Goal: Task Accomplishment & Management: Use online tool/utility

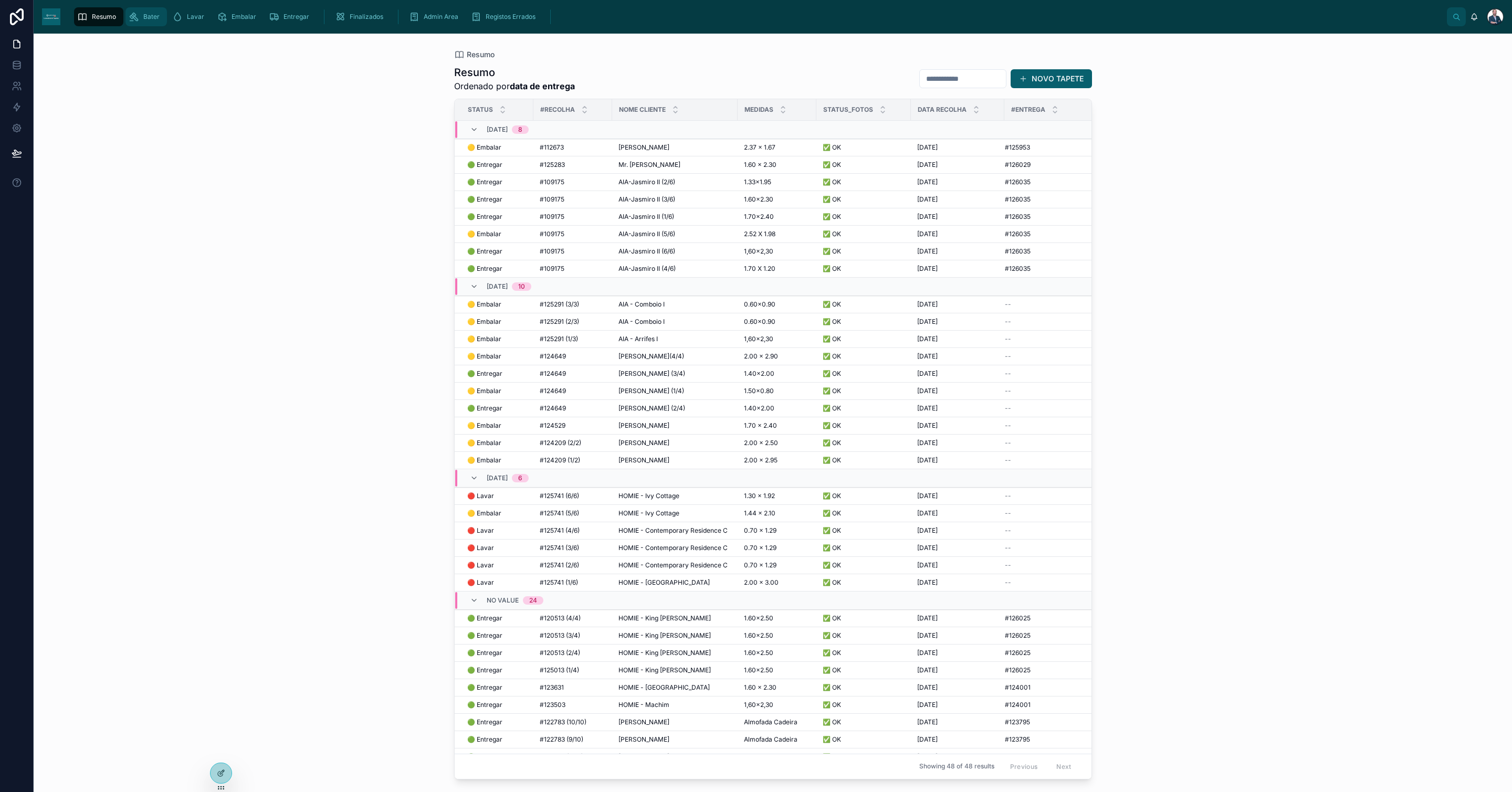
click at [136, 19] on icon "scrollable content" at bounding box center [134, 17] width 11 height 11
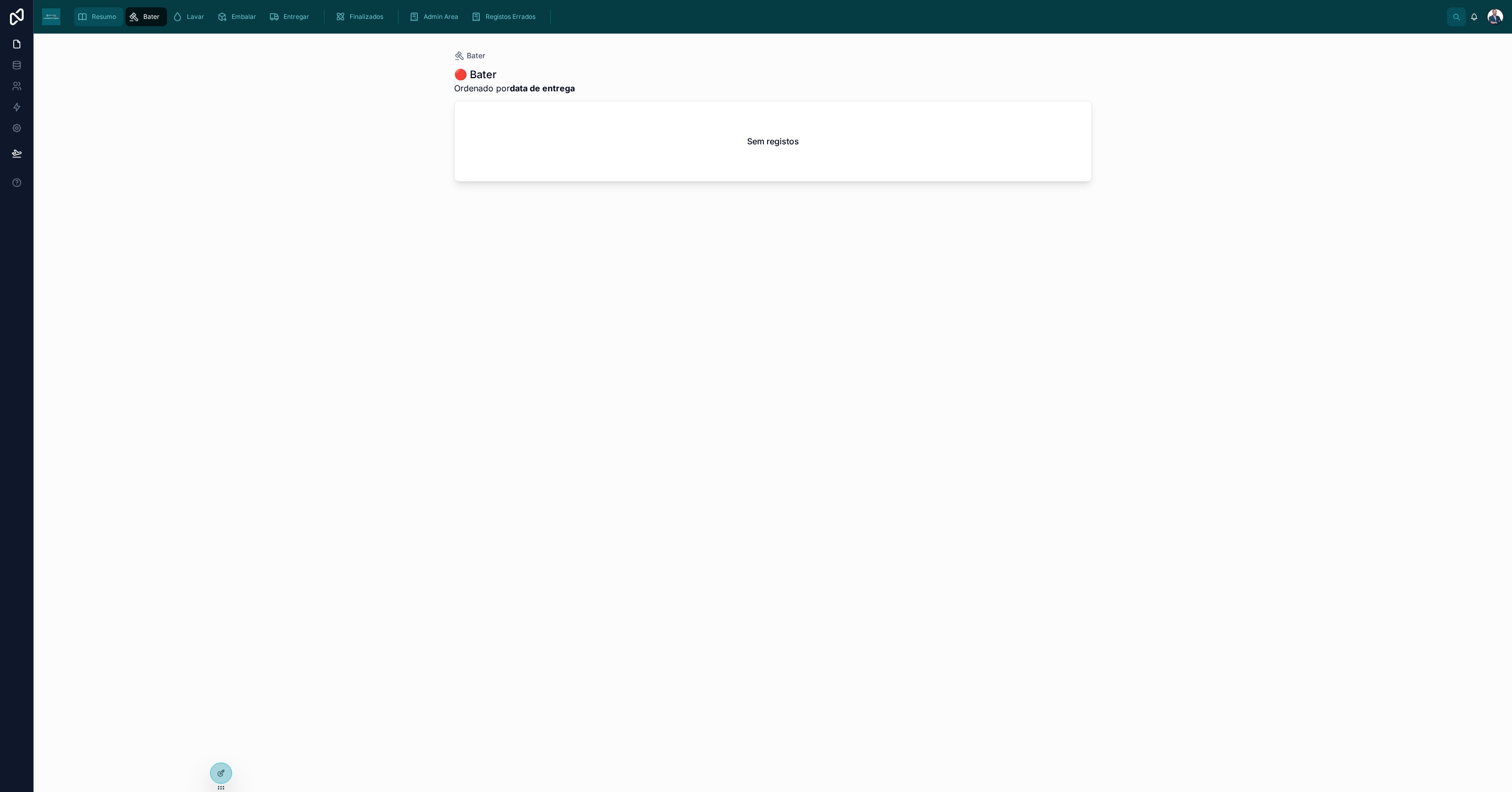
click at [87, 16] on icon "scrollable content" at bounding box center [82, 17] width 11 height 11
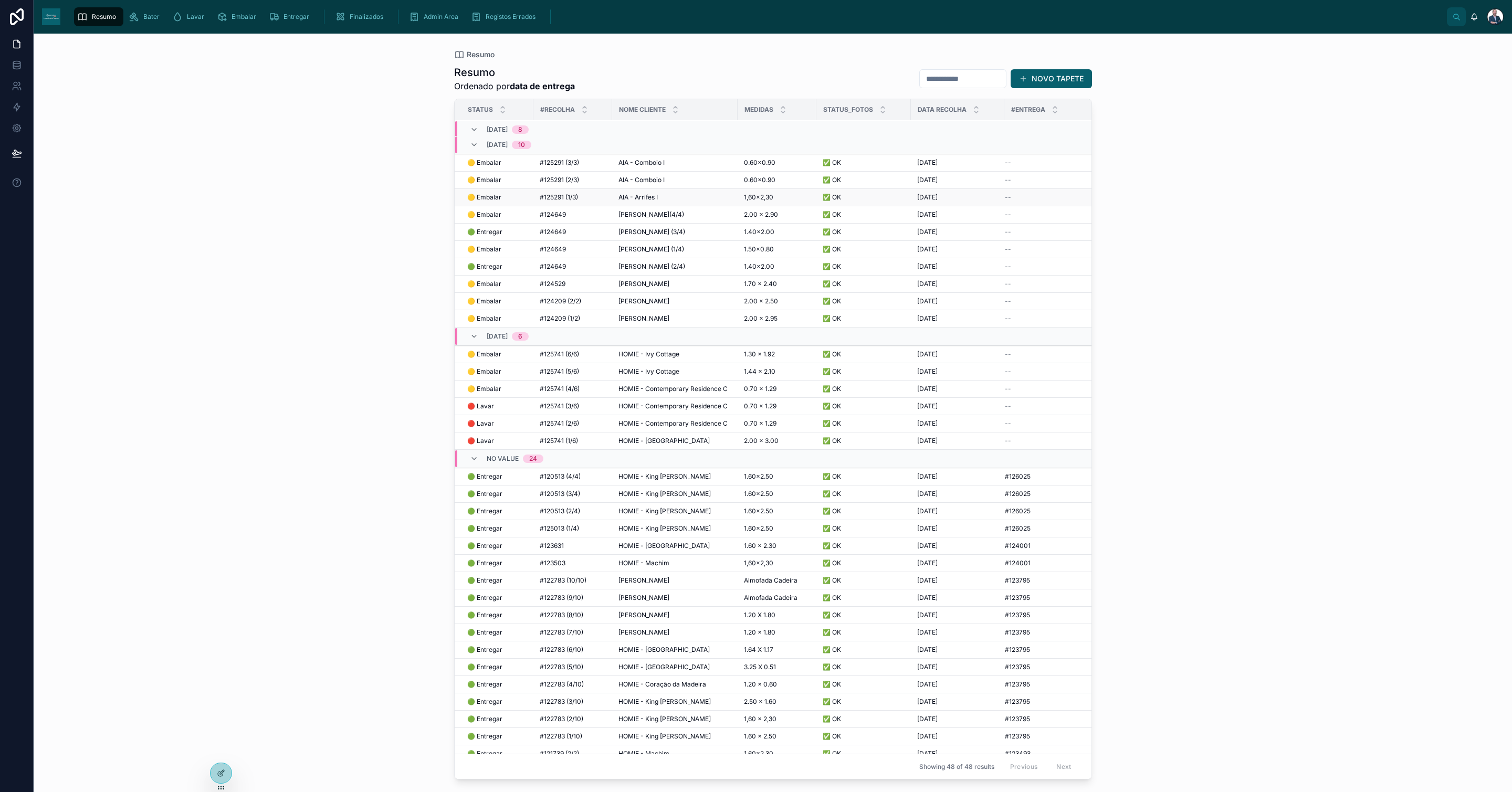
scroll to position [157, 0]
click at [674, 395] on span "HOMIE - Contemporary Residence C" at bounding box center [673, 390] width 109 height 8
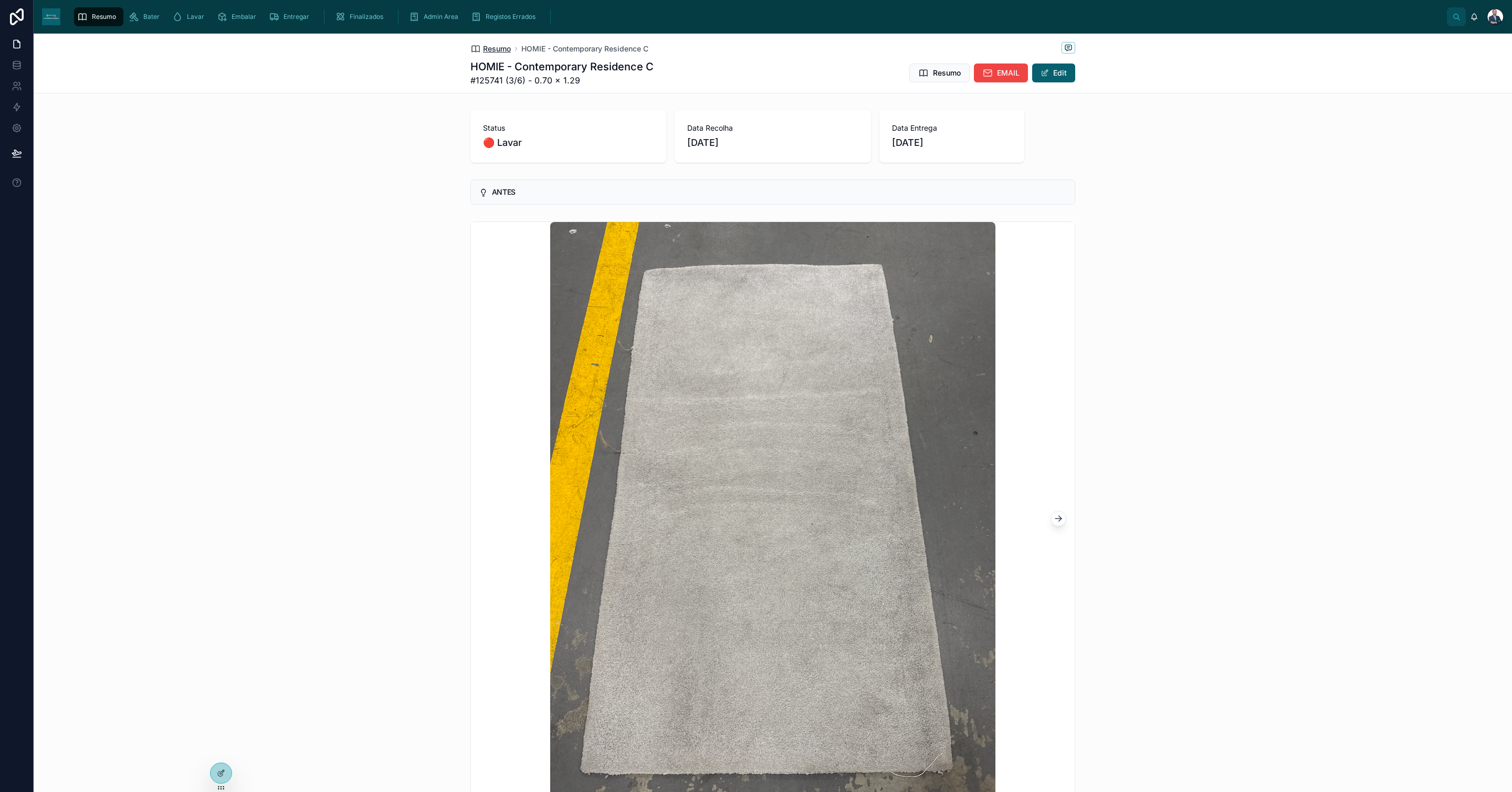
click at [485, 46] on span "Resumo" at bounding box center [497, 49] width 28 height 11
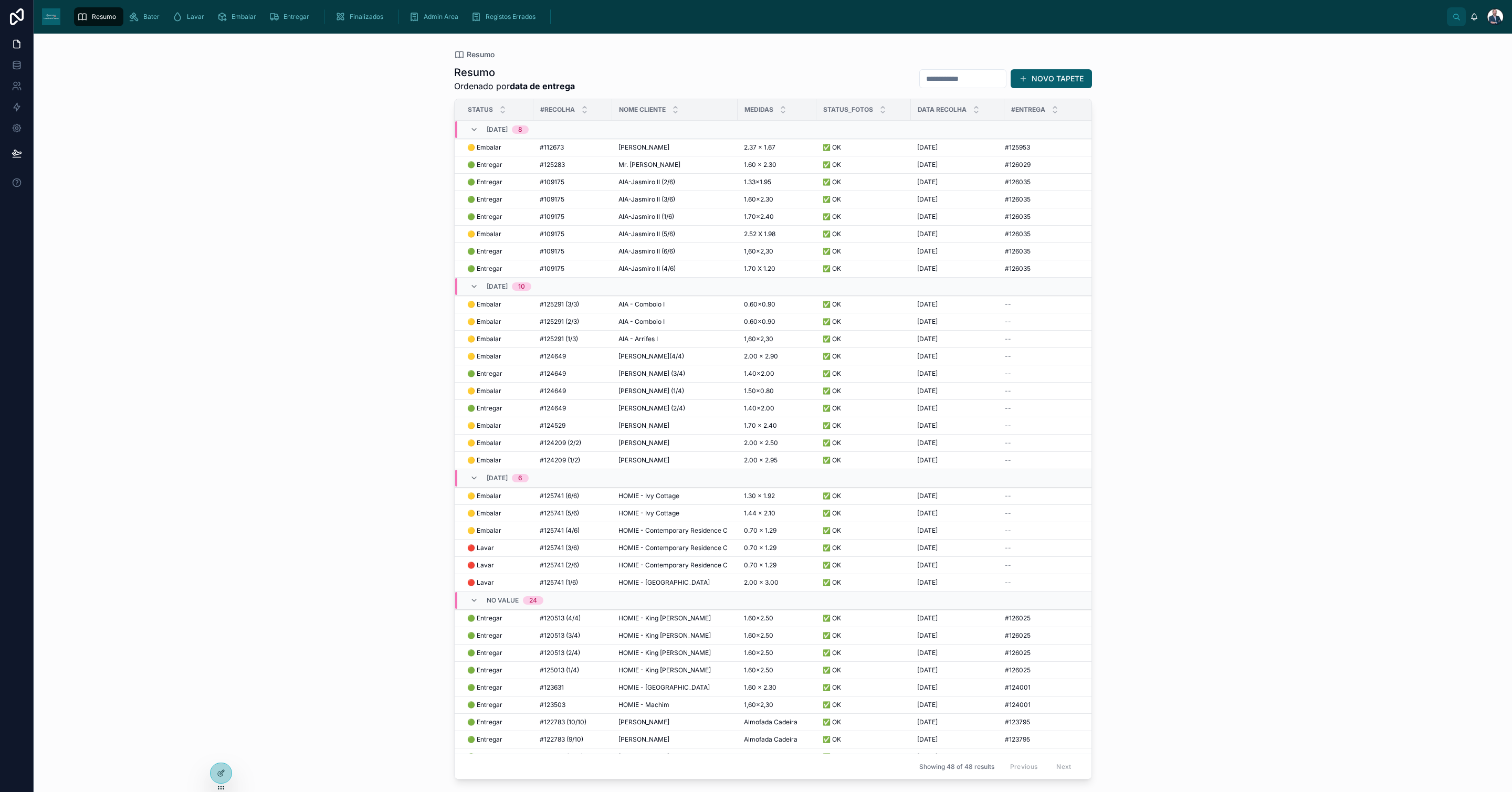
scroll to position [79, 0]
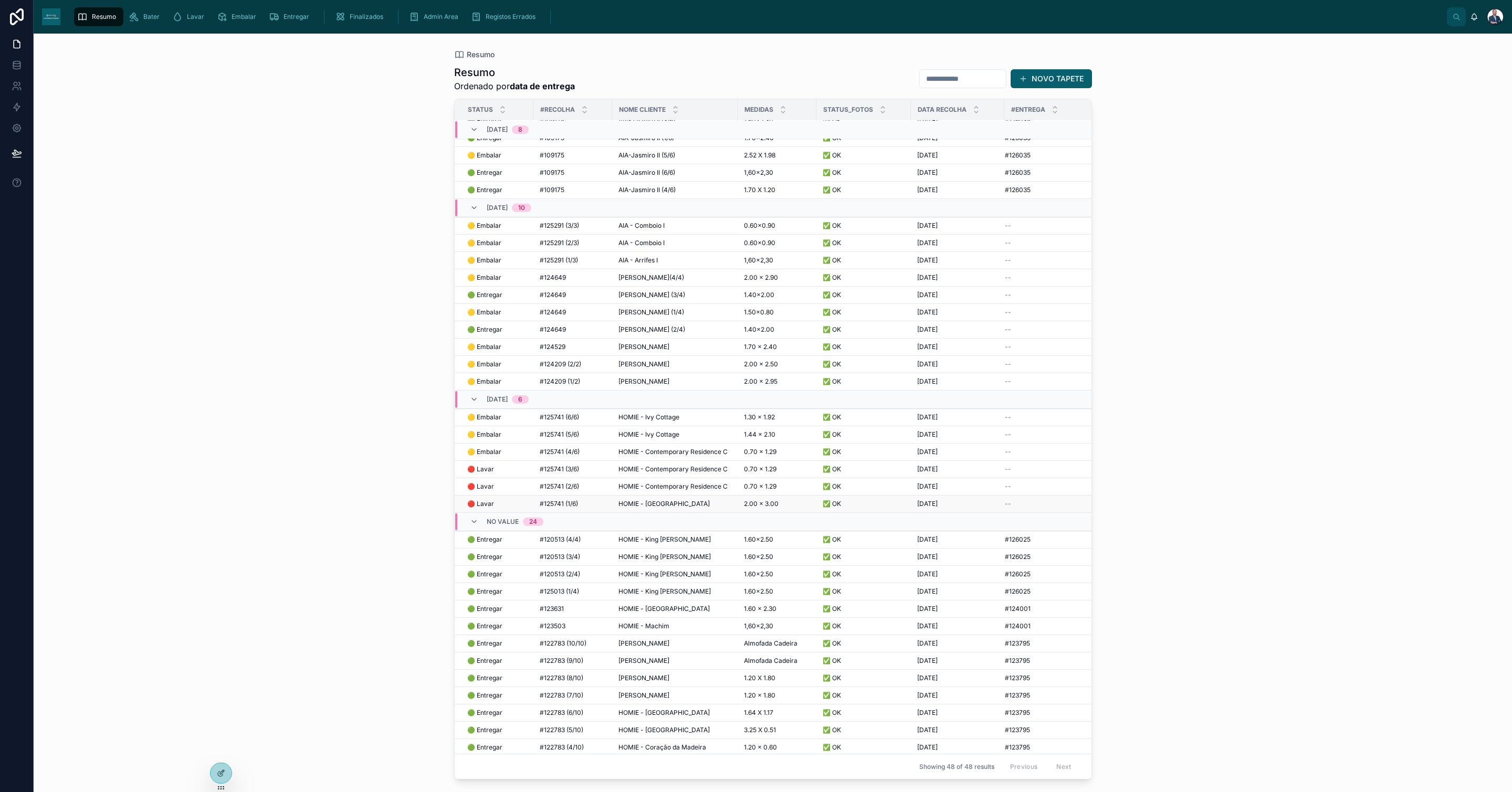
click at [666, 508] on span "HOMIE - [GEOGRAPHIC_DATA]" at bounding box center [664, 504] width 92 height 8
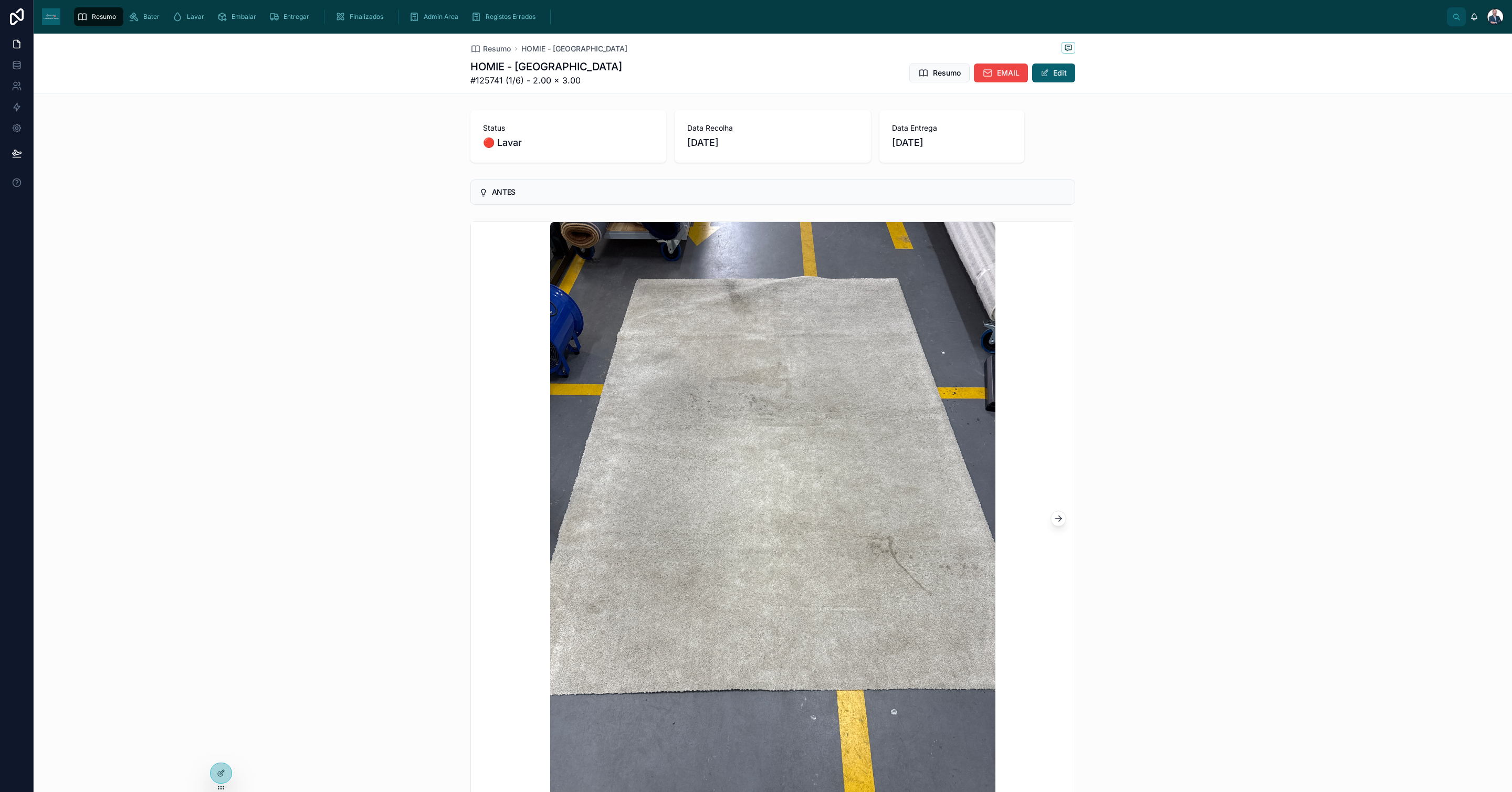
click at [115, 18] on span "Resumo" at bounding box center [104, 16] width 24 height 8
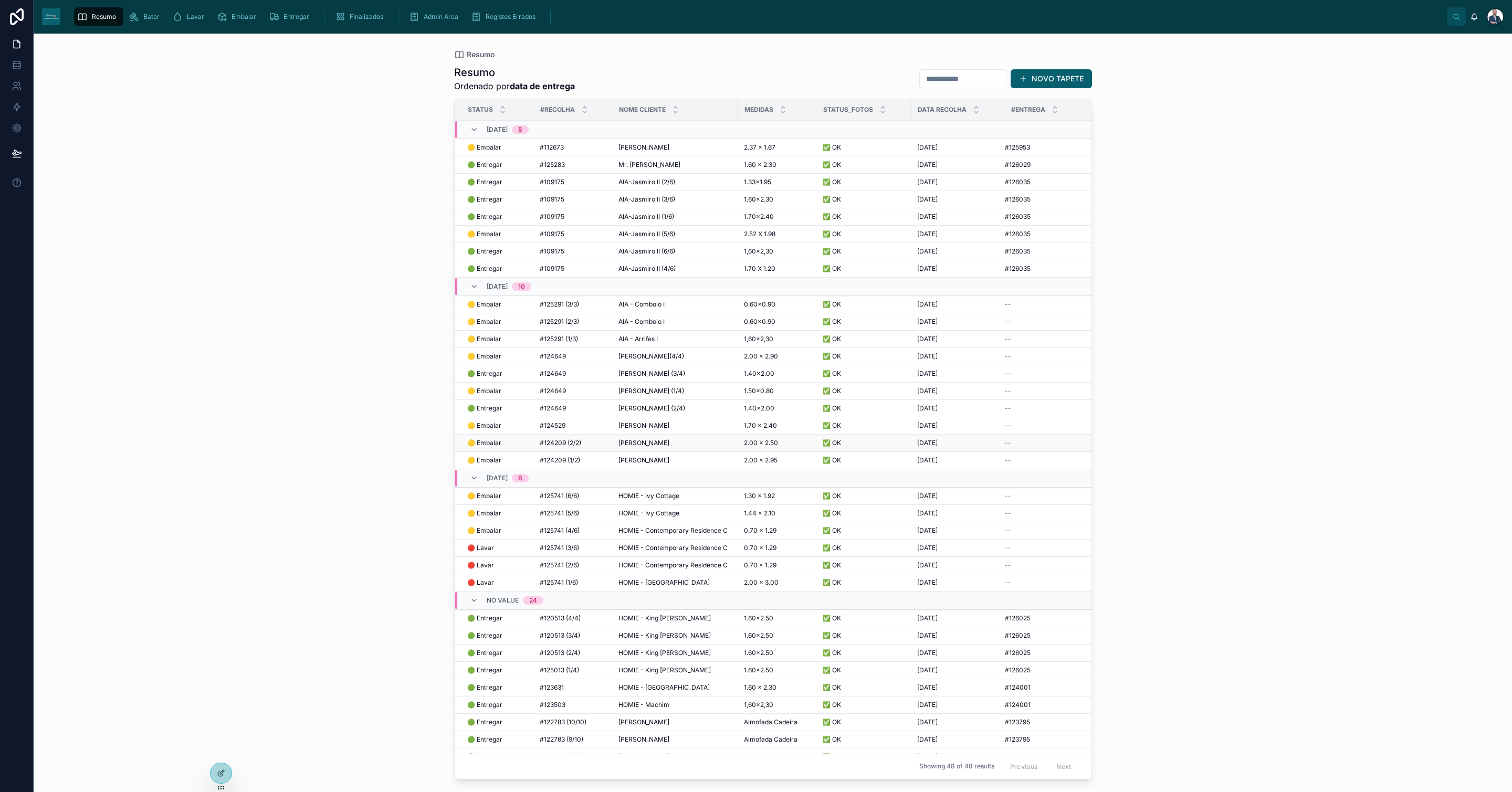
click at [634, 444] on span "[PERSON_NAME]" at bounding box center [644, 443] width 51 height 8
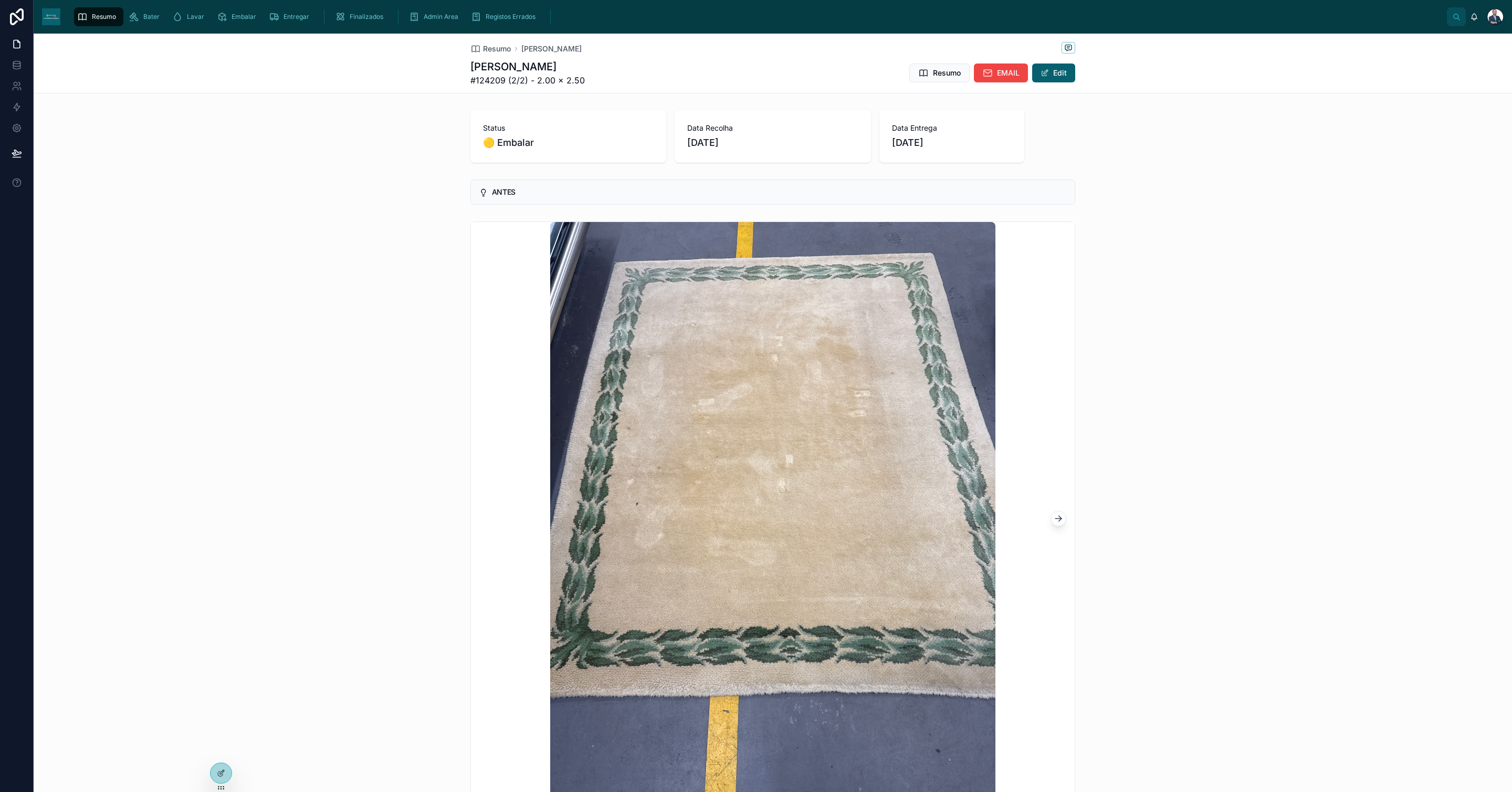
click at [93, 16] on span "Resumo" at bounding box center [104, 16] width 24 height 8
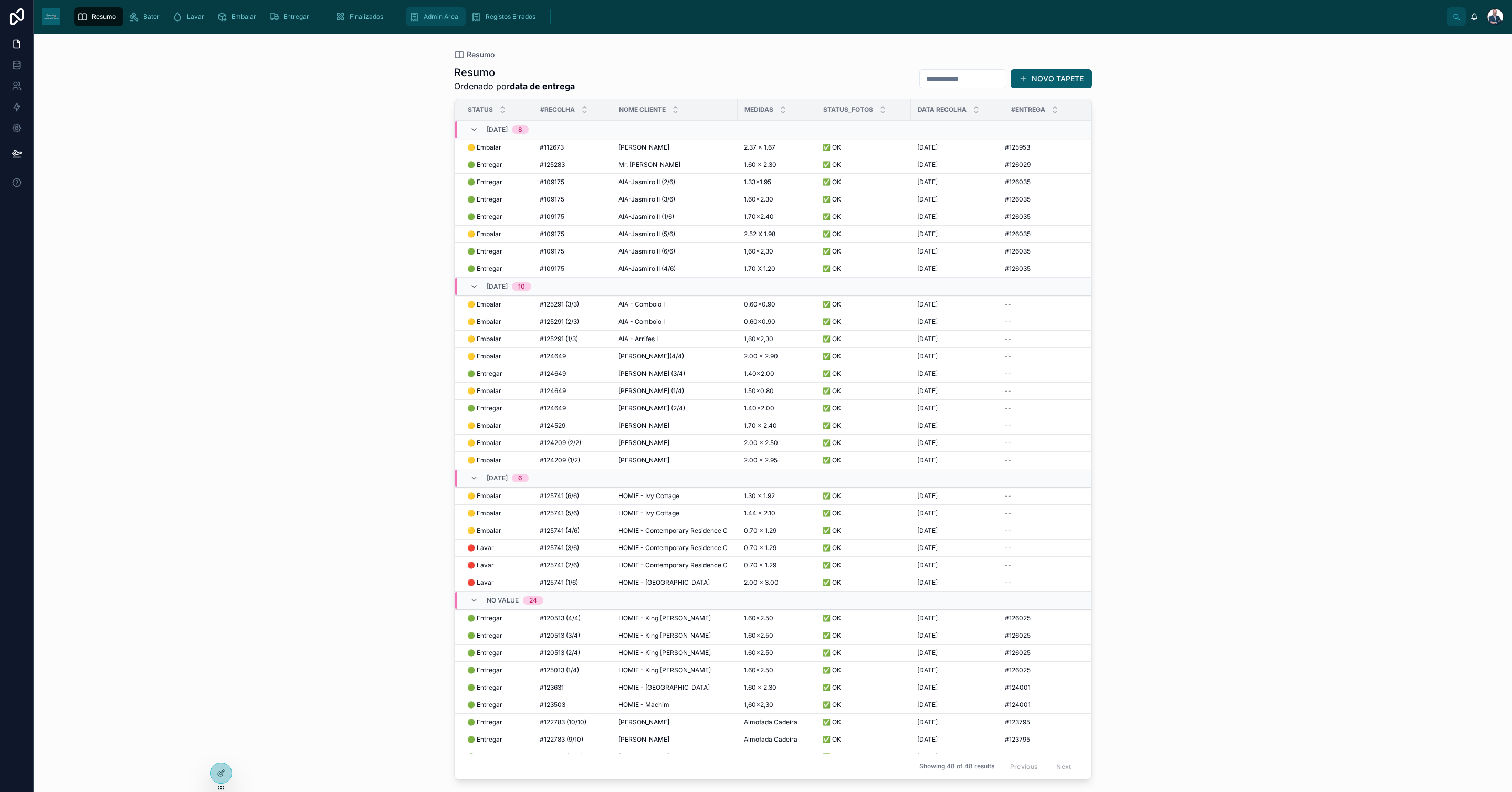
click at [419, 18] on div "Admin Area" at bounding box center [436, 16] width 53 height 17
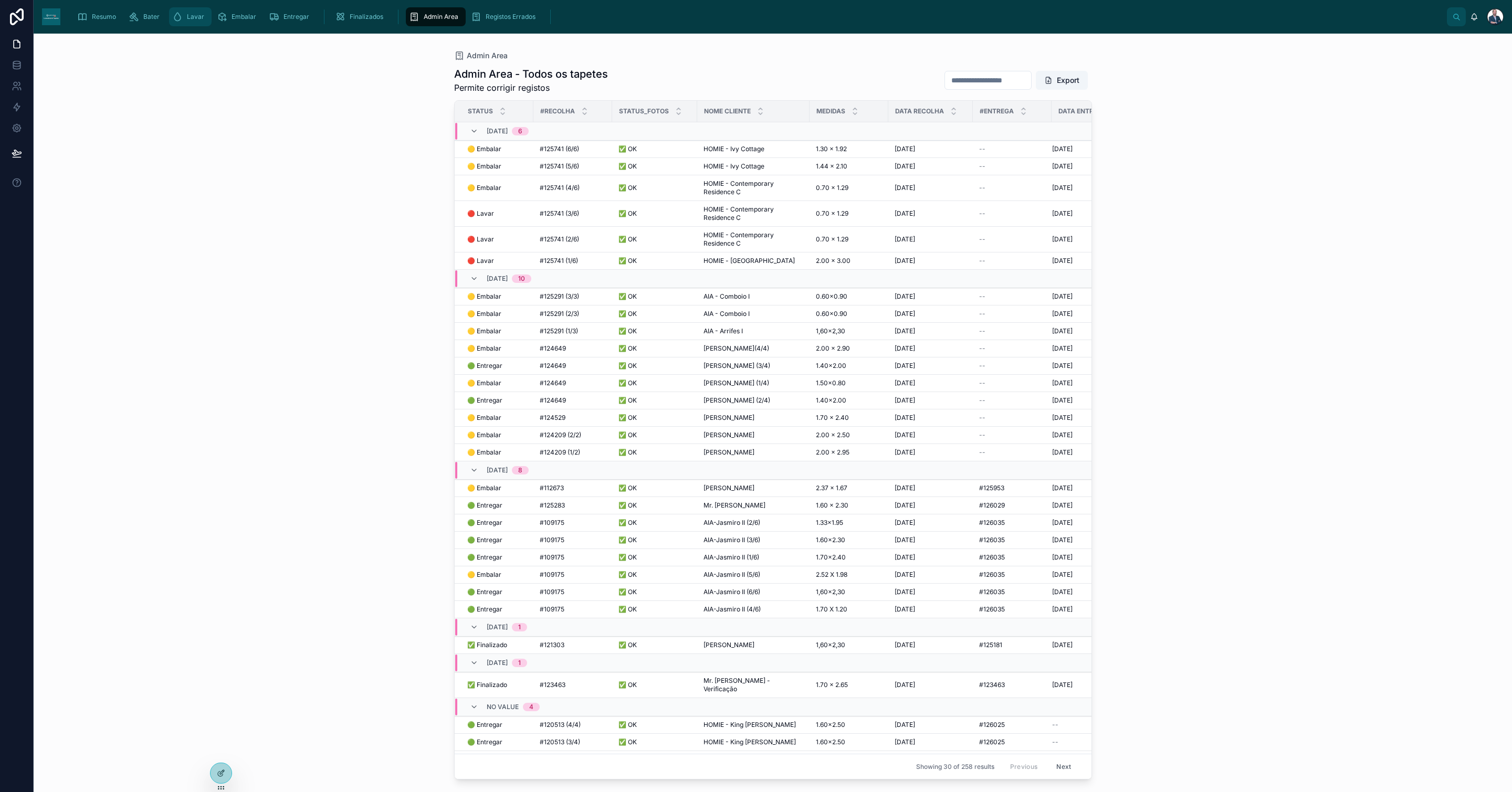
click at [189, 18] on span "Lavar" at bounding box center [195, 16] width 18 height 8
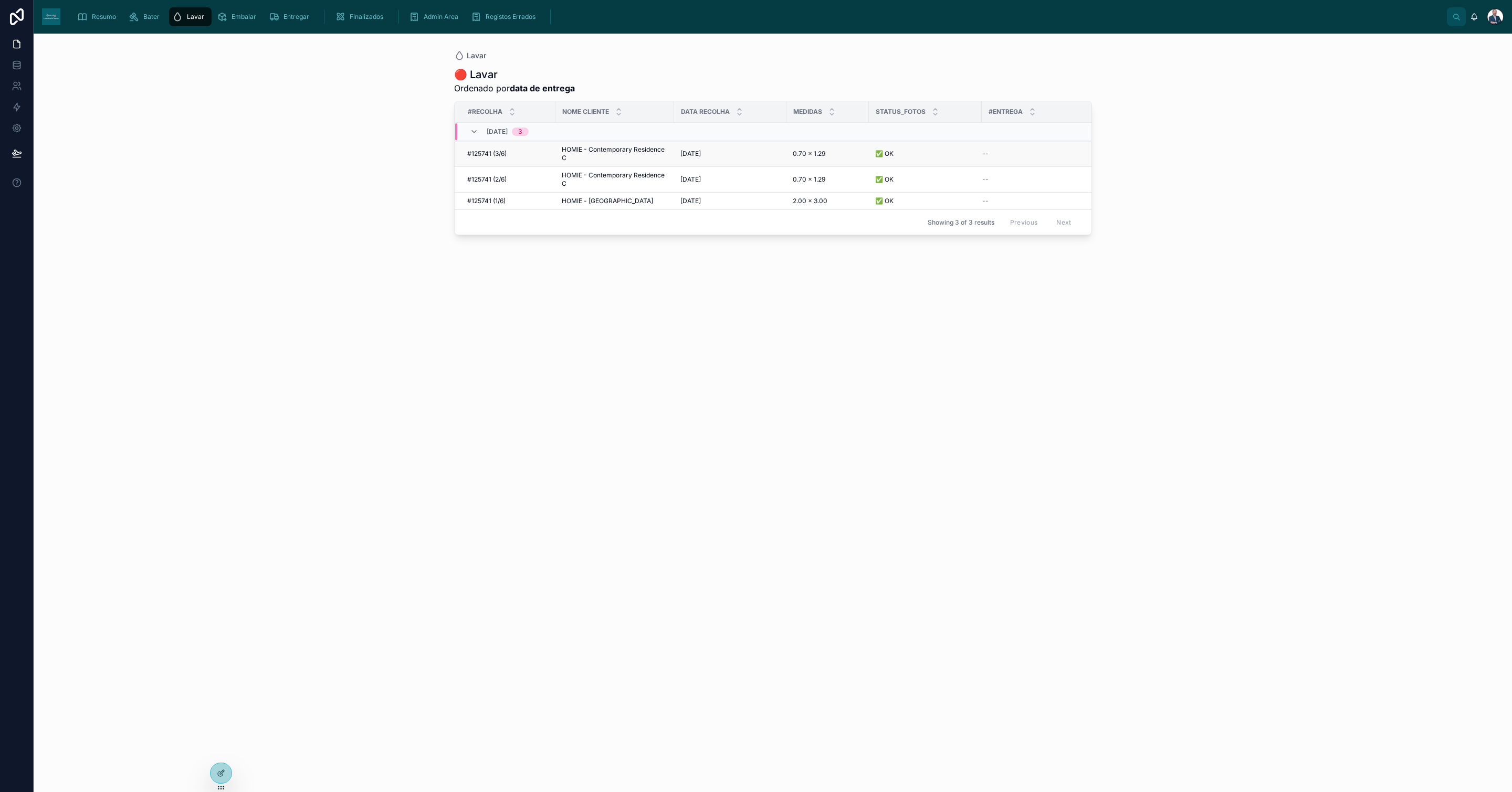
click at [585, 151] on span "HOMIE - Contemporary Residence C" at bounding box center [615, 154] width 106 height 17
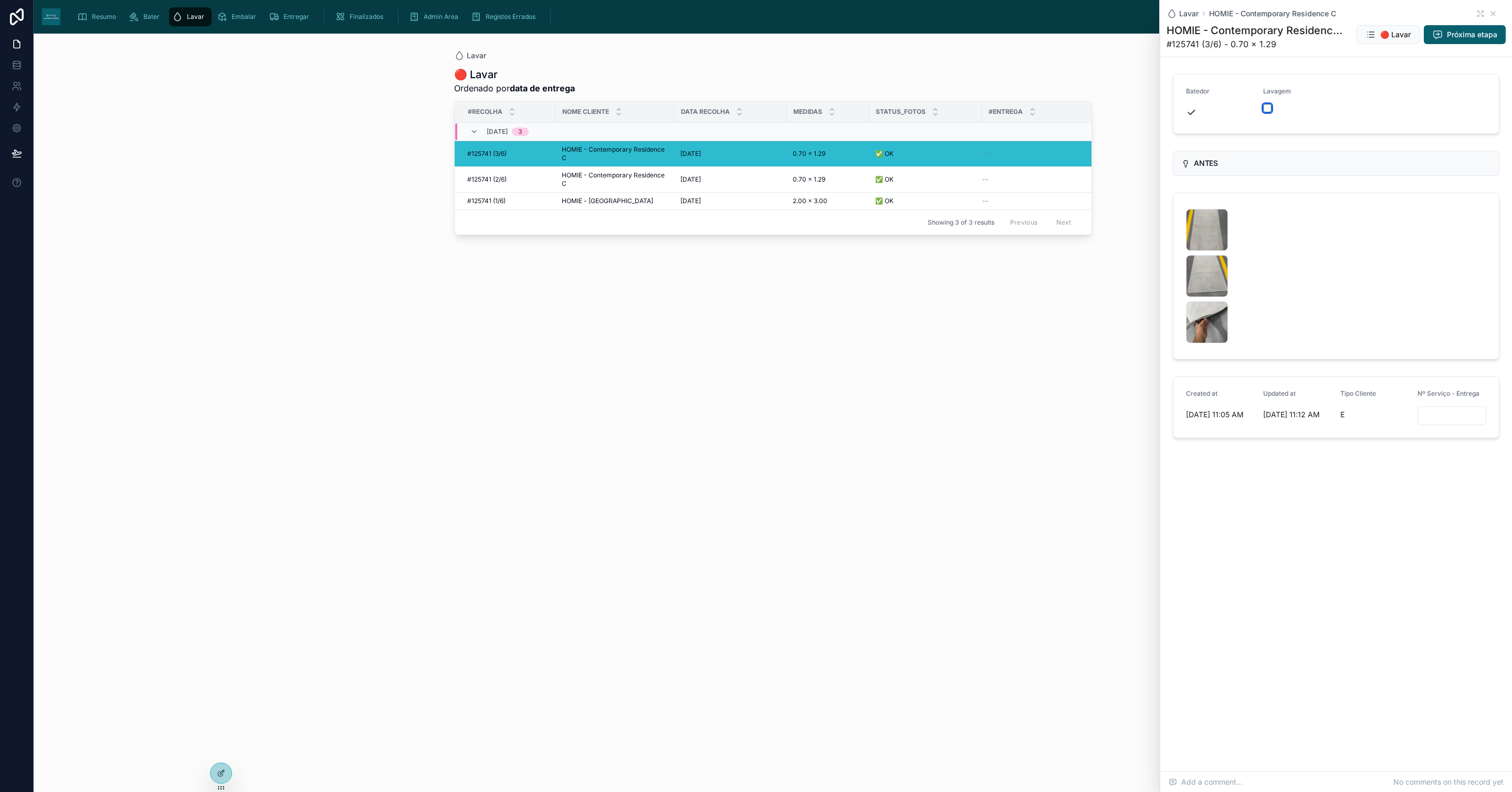
click at [1268, 109] on button "button" at bounding box center [1267, 108] width 8 height 8
click at [1220, 235] on div "image .jpg" at bounding box center [1207, 230] width 42 height 42
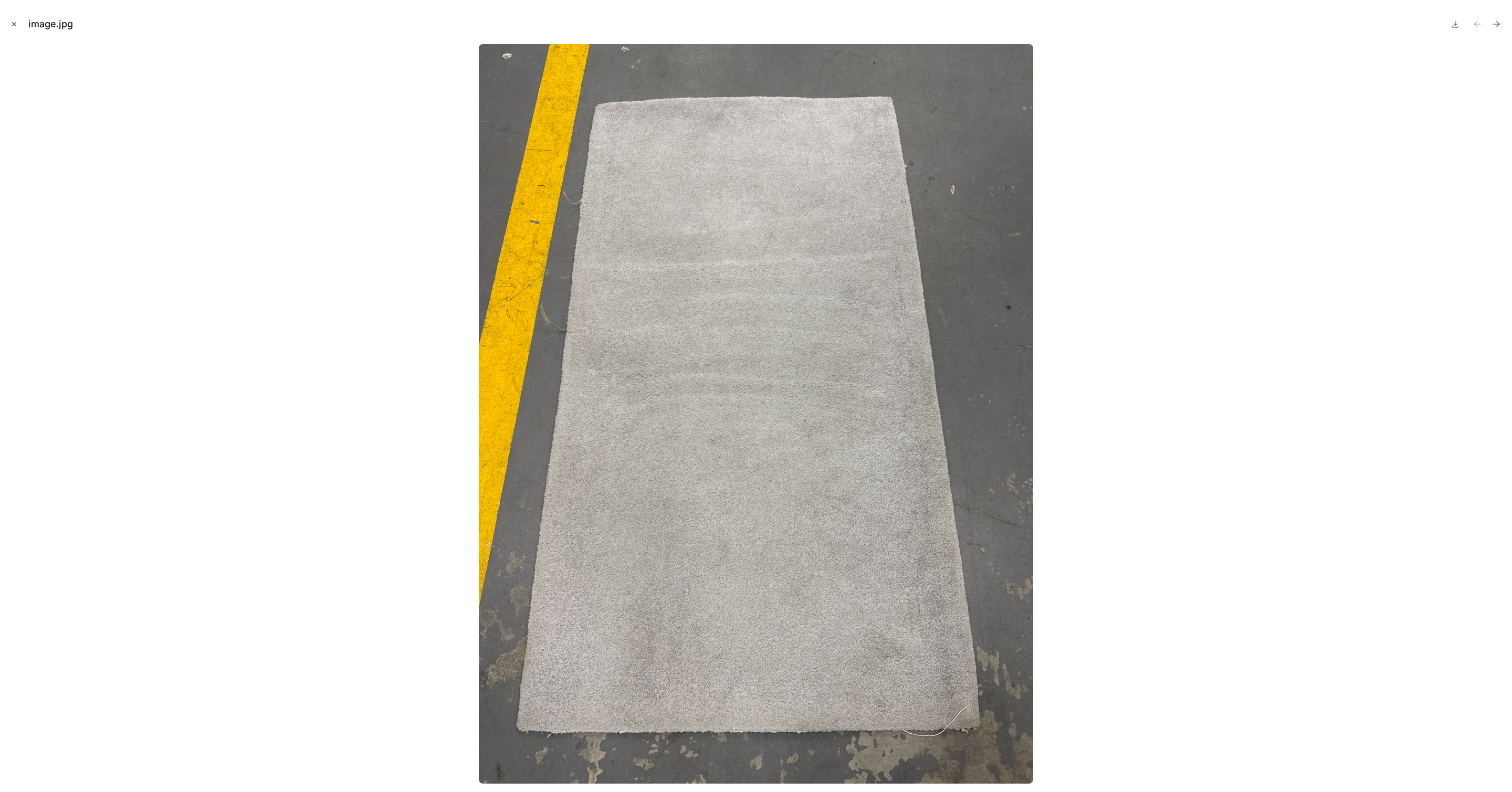
click at [15, 22] on icon "Close modal" at bounding box center [14, 24] width 8 height 8
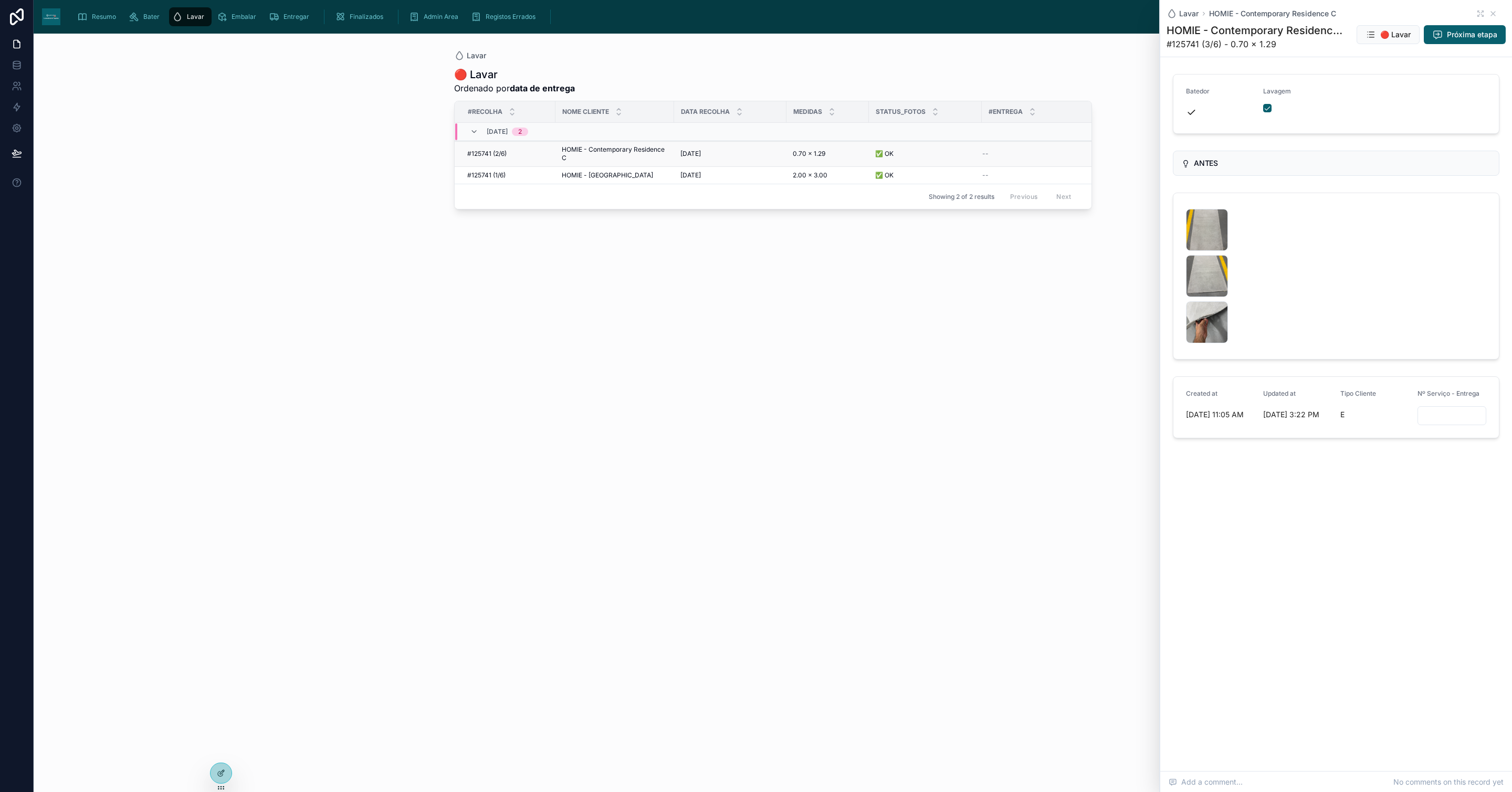
click at [638, 156] on span "HOMIE - Contemporary Residence C" at bounding box center [615, 154] width 106 height 17
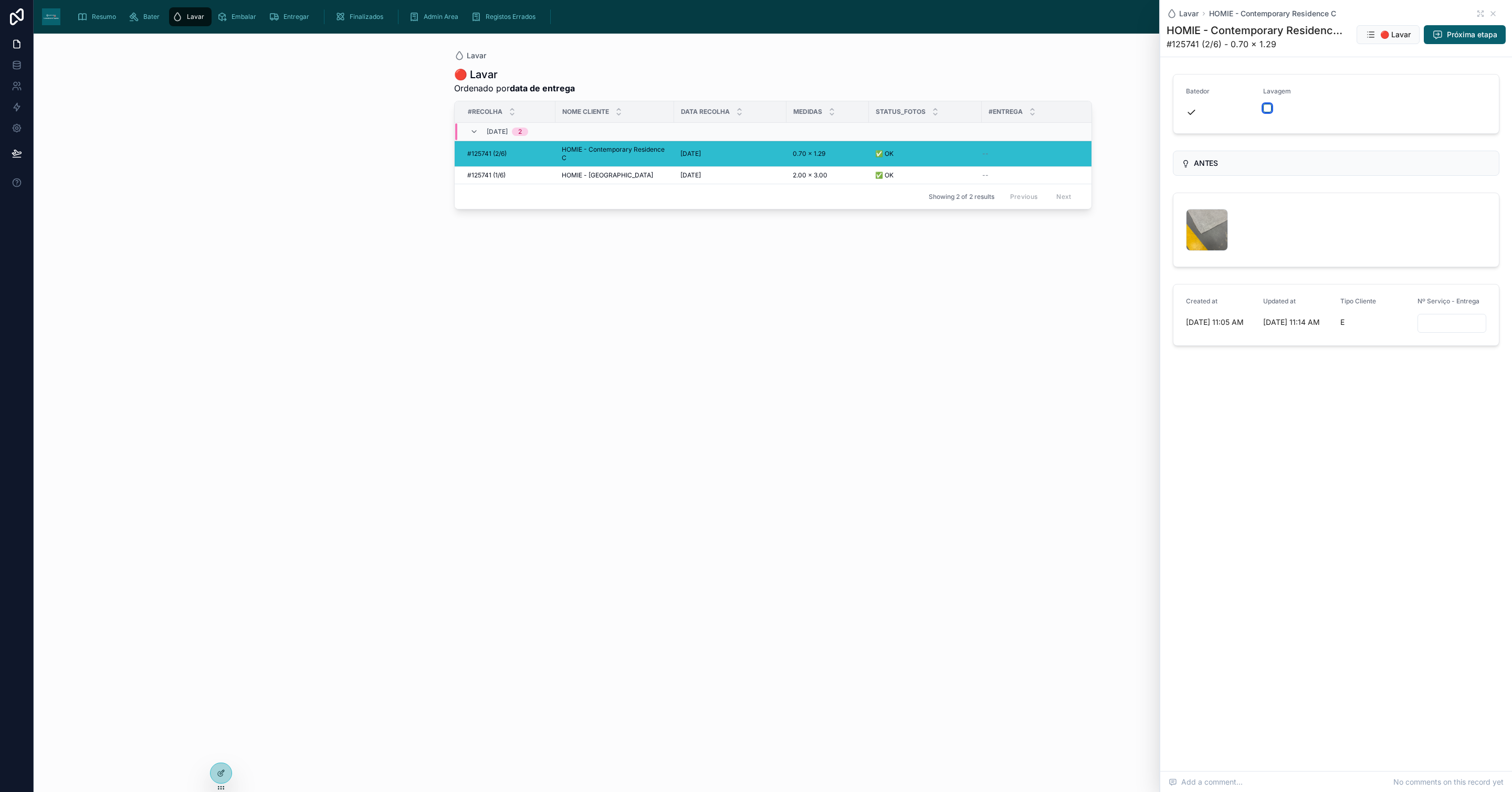
click at [1264, 106] on button "button" at bounding box center [1267, 108] width 8 height 8
click at [611, 180] on span "HOMIE - [GEOGRAPHIC_DATA]" at bounding box center [608, 175] width 92 height 8
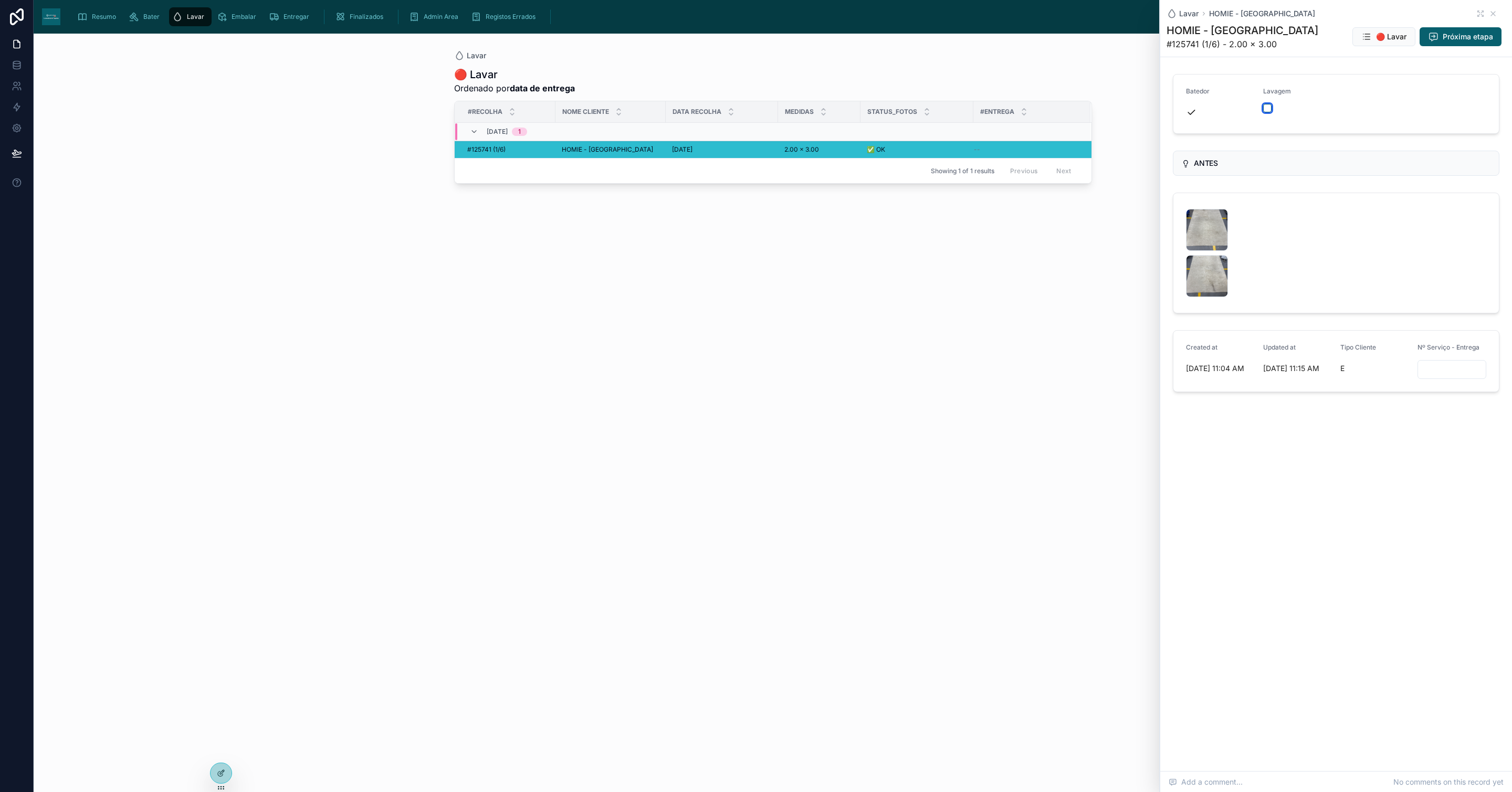
click at [1265, 107] on button "button" at bounding box center [1267, 108] width 8 height 8
click at [187, 15] on span "Lavar" at bounding box center [195, 16] width 18 height 8
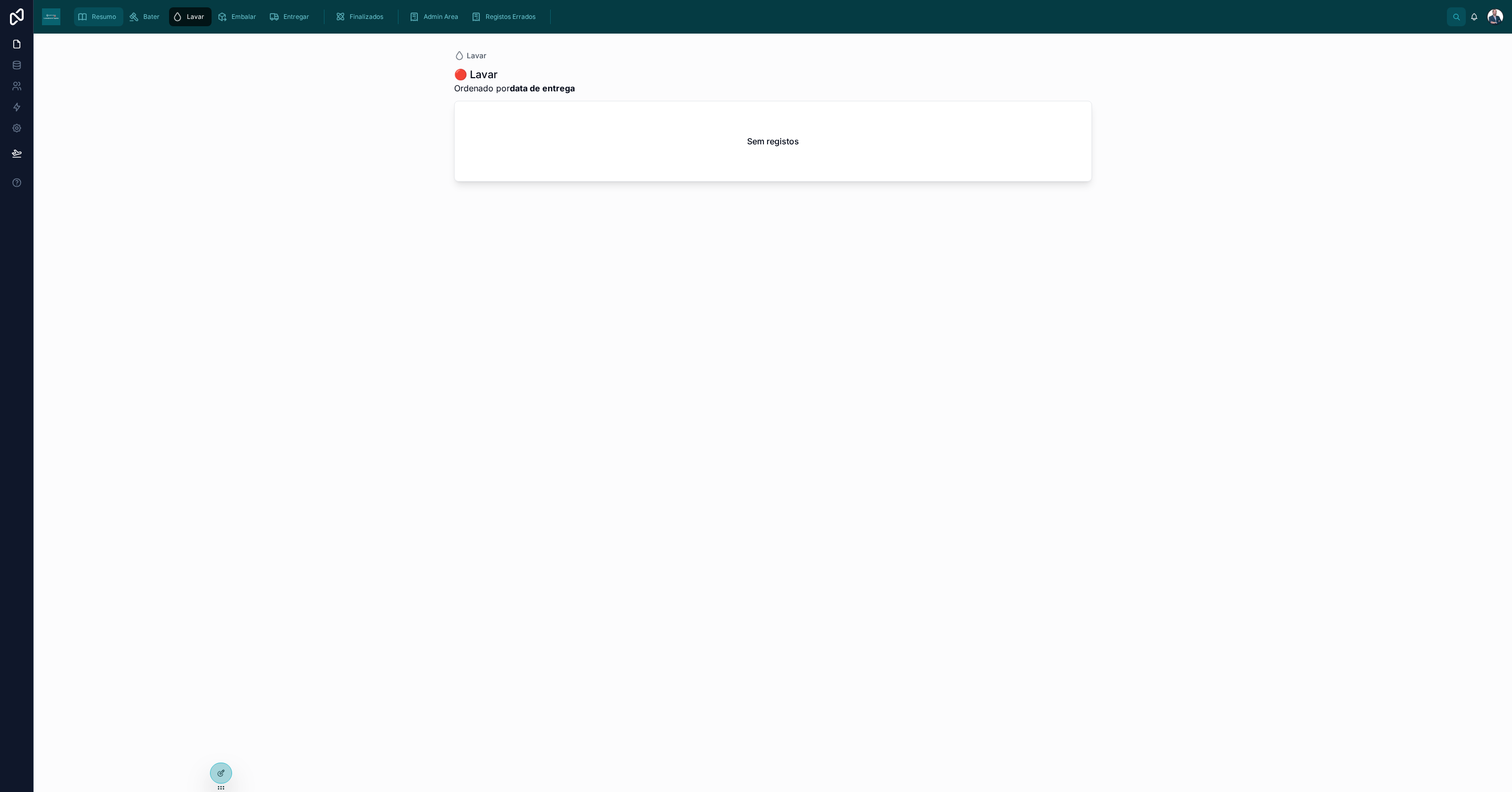
click at [104, 18] on span "Resumo" at bounding box center [104, 16] width 24 height 8
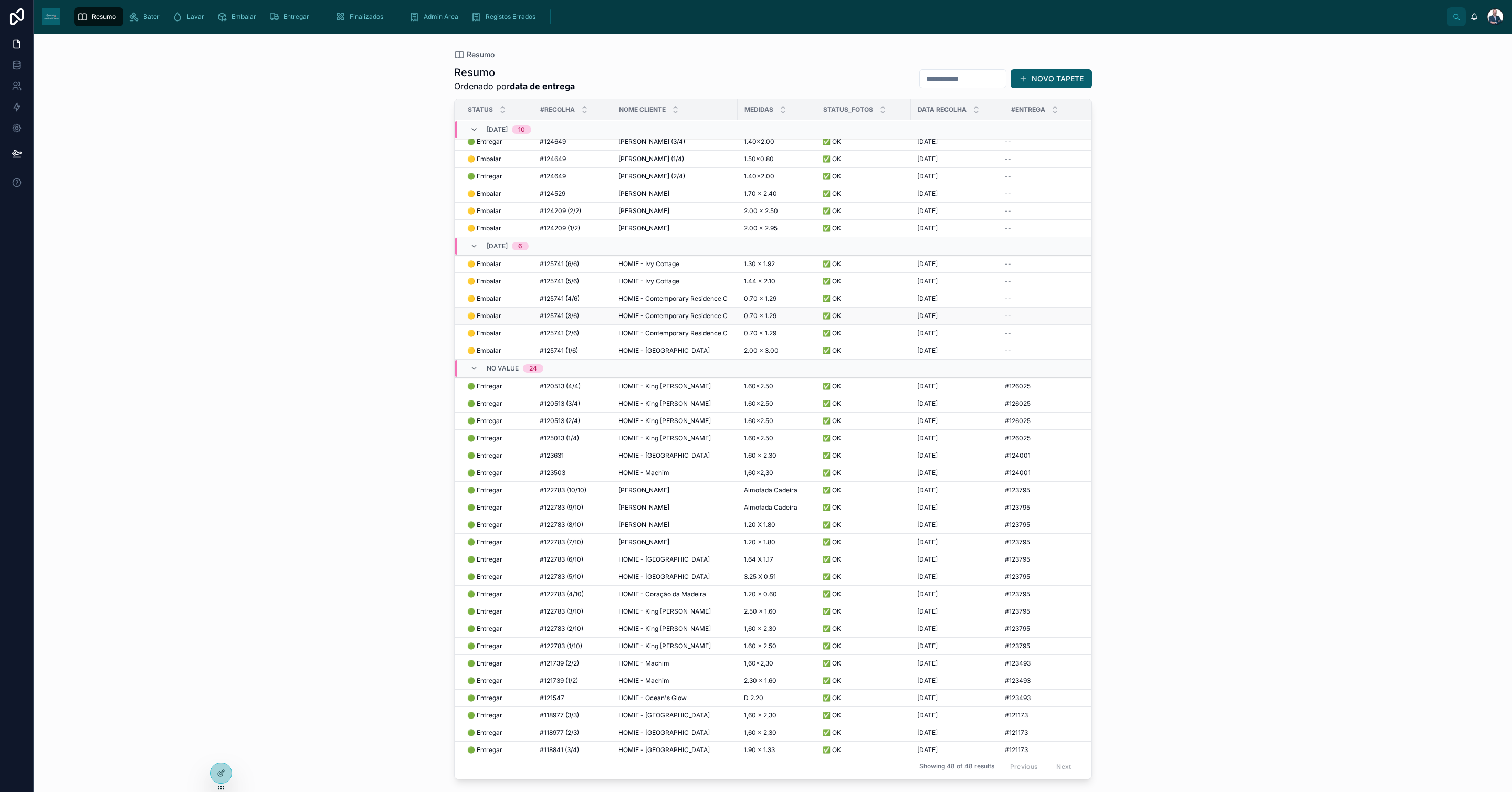
scroll to position [4, 0]
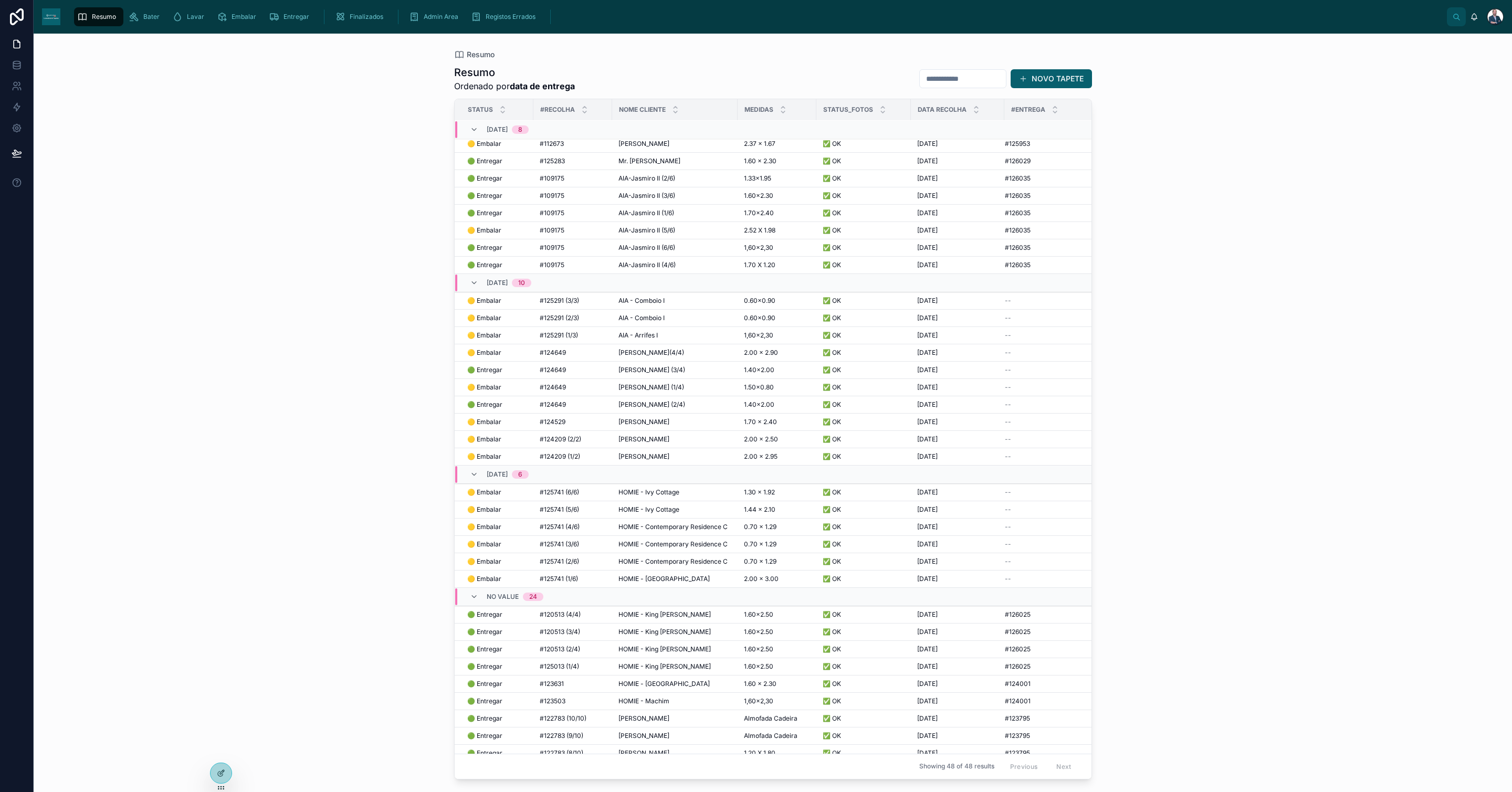
click at [383, 411] on div "Resumo Resumo Ordenado por data de entrega NOVO TAPETE Status #Recolha Nome Cli…" at bounding box center [772, 412] width 1479 height 758
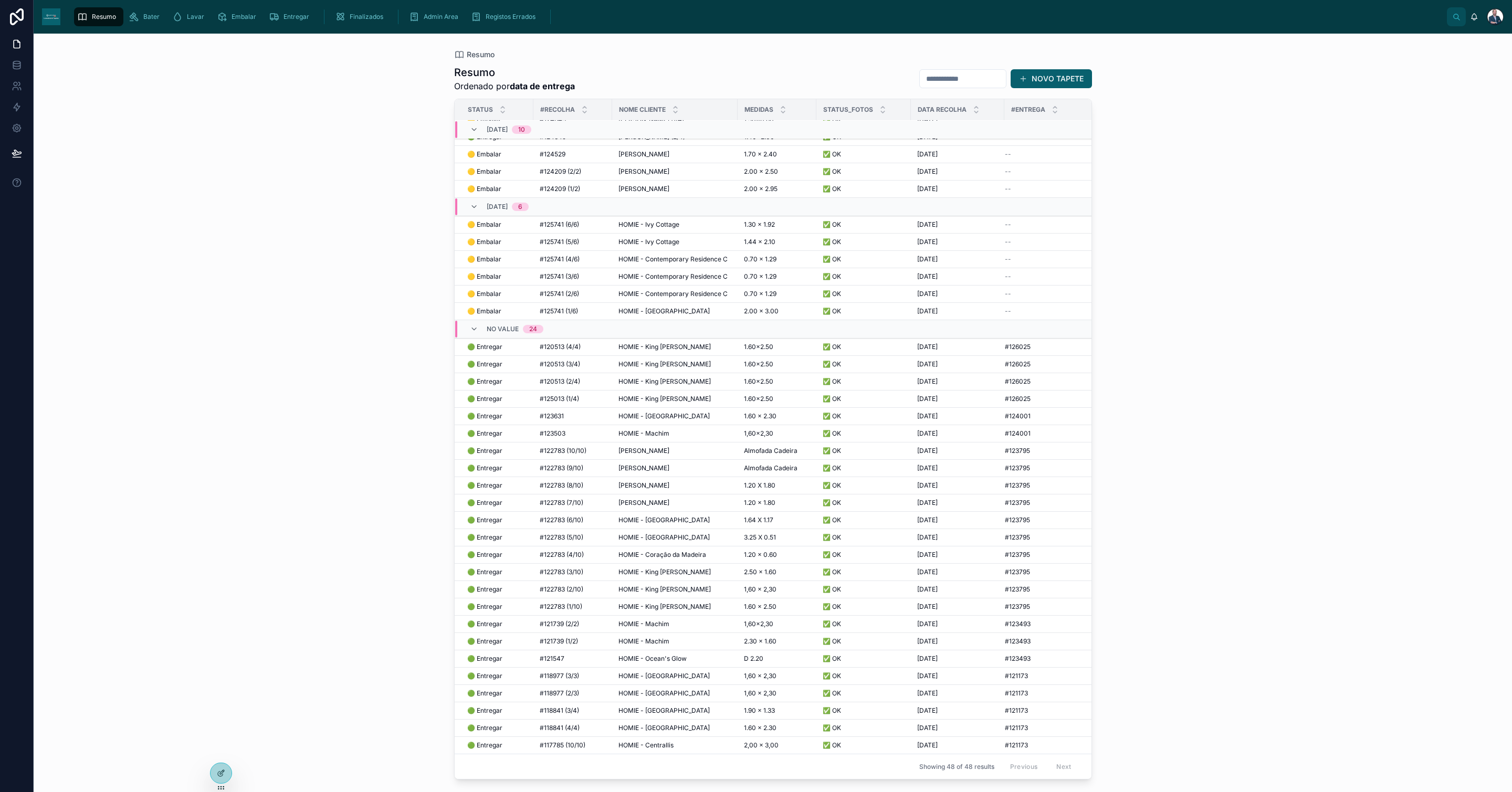
click at [96, 21] on span "Resumo" at bounding box center [104, 16] width 24 height 8
click at [140, 18] on div "Bater" at bounding box center [146, 16] width 35 height 17
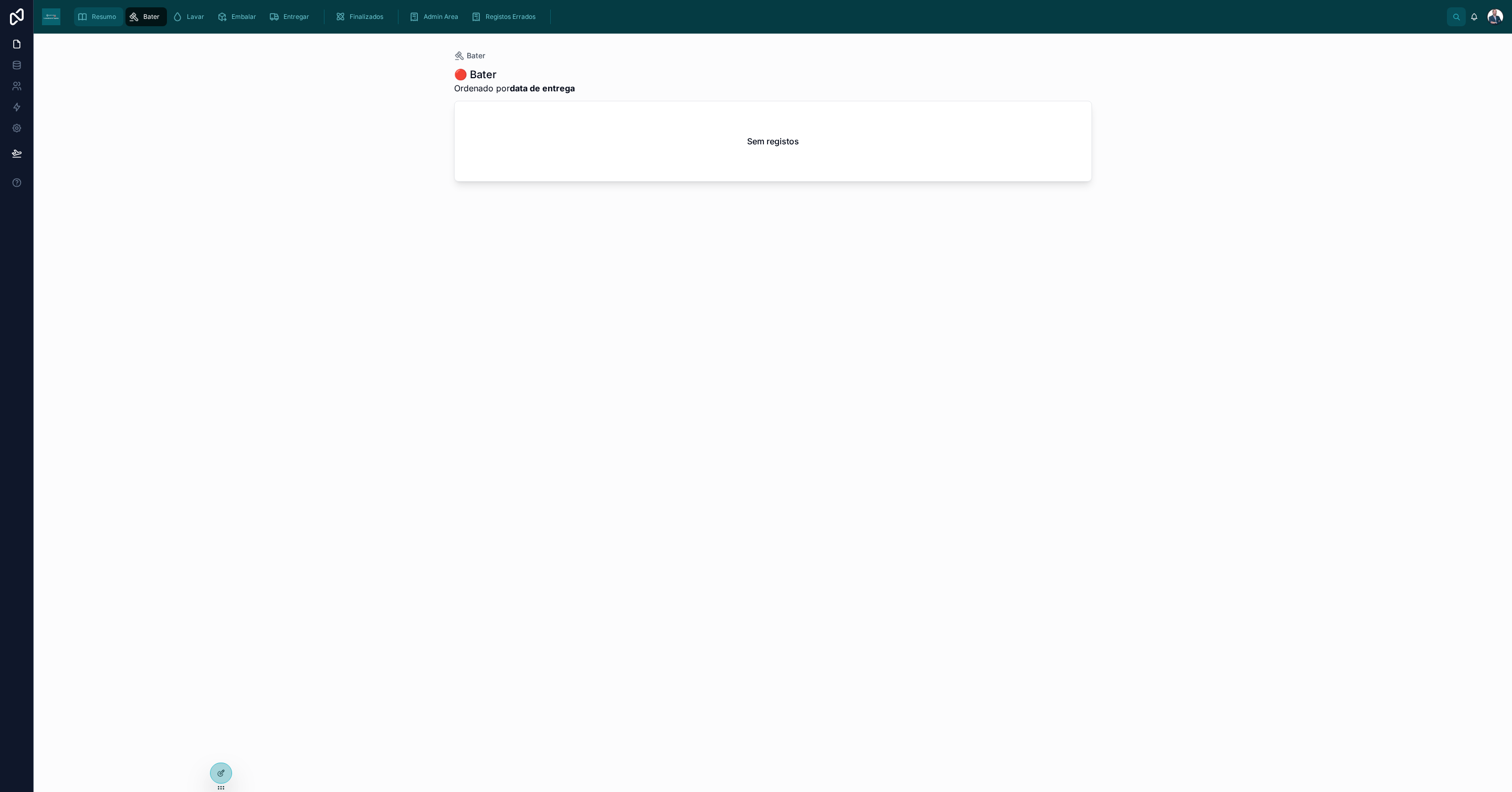
click at [86, 16] on icon "scrollable content" at bounding box center [82, 17] width 11 height 11
